Goal: Task Accomplishment & Management: Use online tool/utility

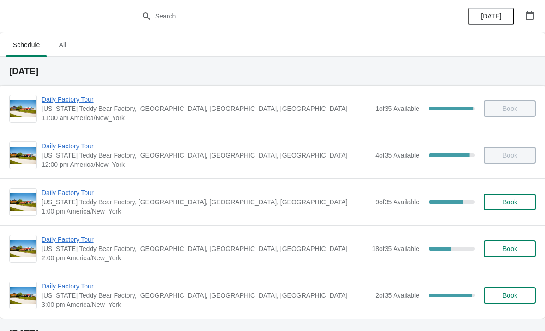
click at [79, 191] on span "Daily Factory Tour" at bounding box center [206, 192] width 329 height 9
click at [62, 192] on span "Daily Factory Tour" at bounding box center [206, 192] width 329 height 9
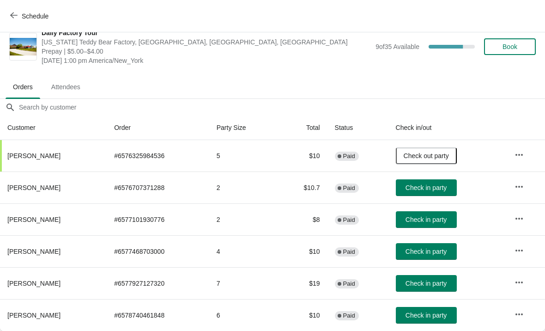
scroll to position [13, 0]
click at [444, 221] on span "Check in party" at bounding box center [425, 219] width 41 height 7
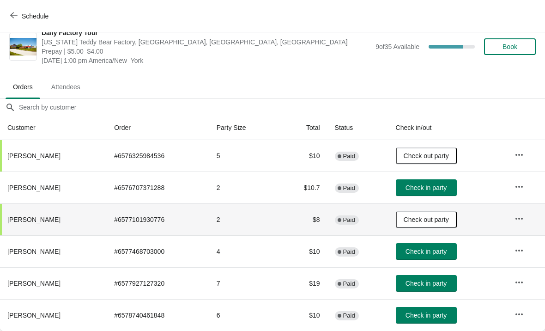
click at [439, 280] on span "Check in party" at bounding box center [425, 282] width 41 height 7
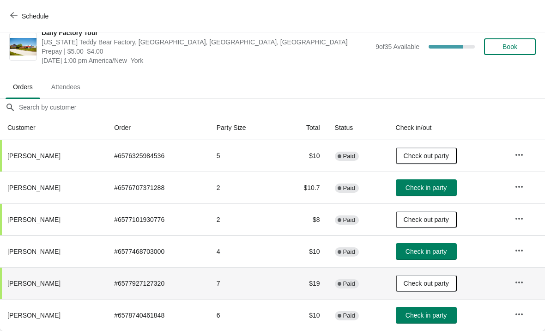
click at [445, 314] on span "Check in party" at bounding box center [425, 314] width 41 height 7
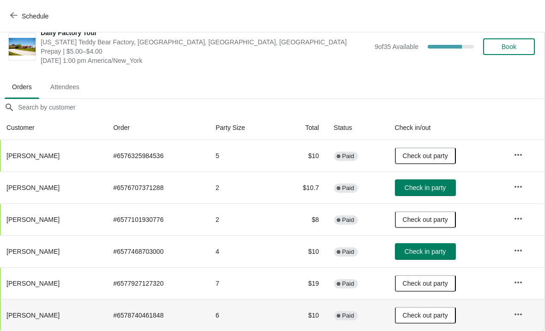
scroll to position [13, 0]
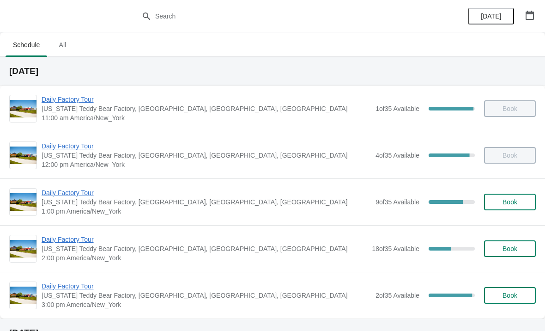
click at [91, 189] on span "Daily Factory Tour" at bounding box center [206, 192] width 329 height 9
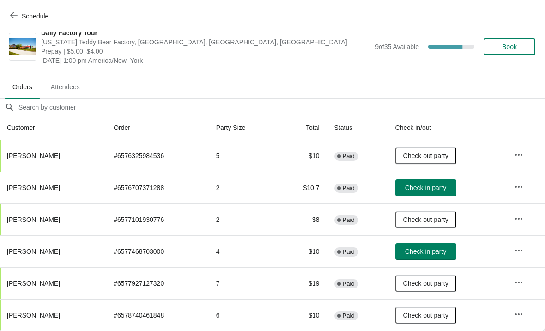
scroll to position [13, 0]
click at [425, 185] on span "Check in party" at bounding box center [425, 187] width 41 height 7
